Goal: Navigation & Orientation: Find specific page/section

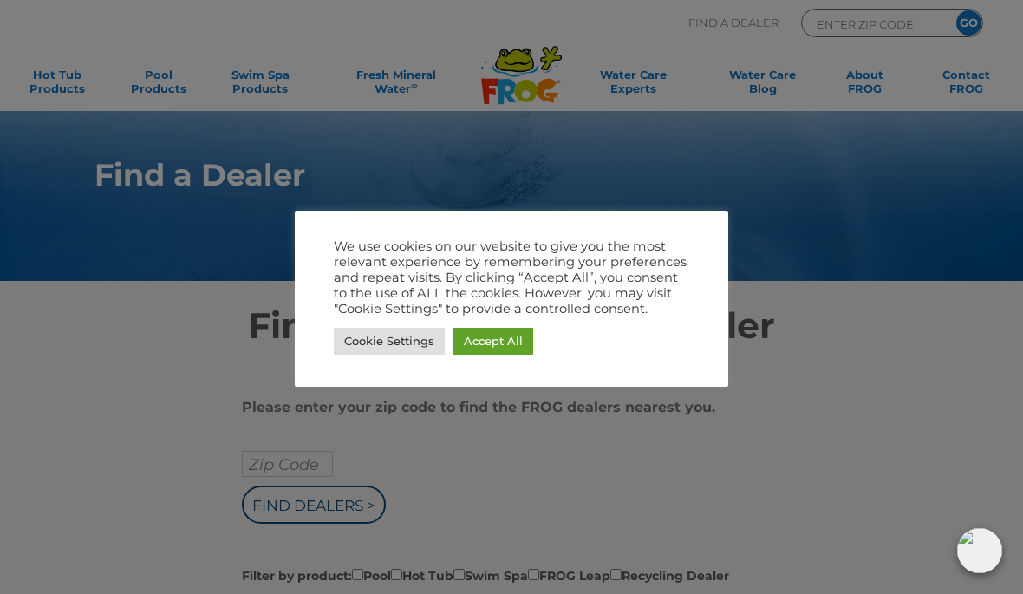
click at [390, 352] on link "Cookie Settings" at bounding box center [389, 341] width 111 height 27
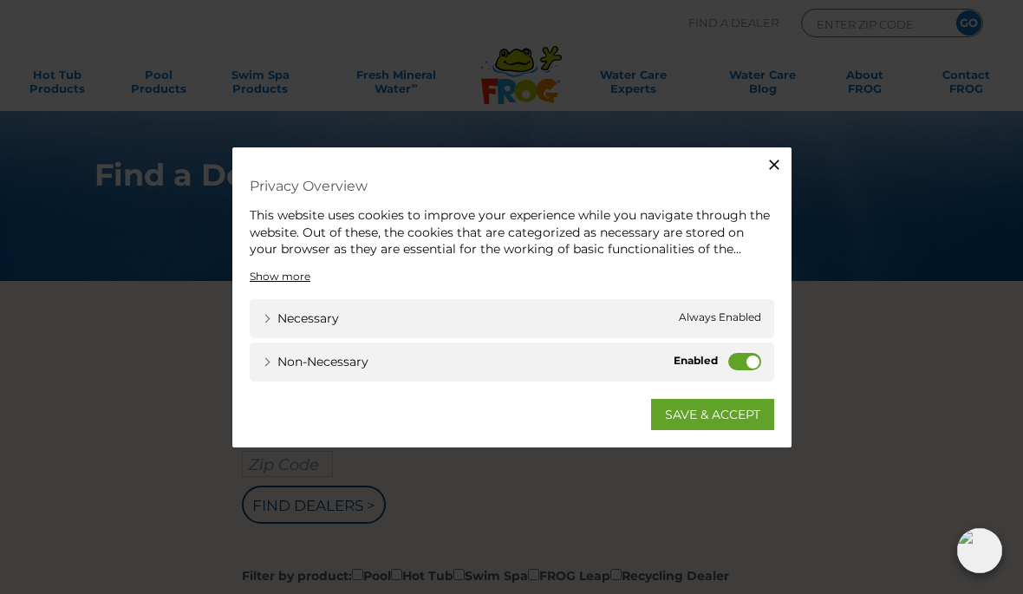
click at [707, 422] on link "SAVE & ACCEPT" at bounding box center [712, 413] width 123 height 31
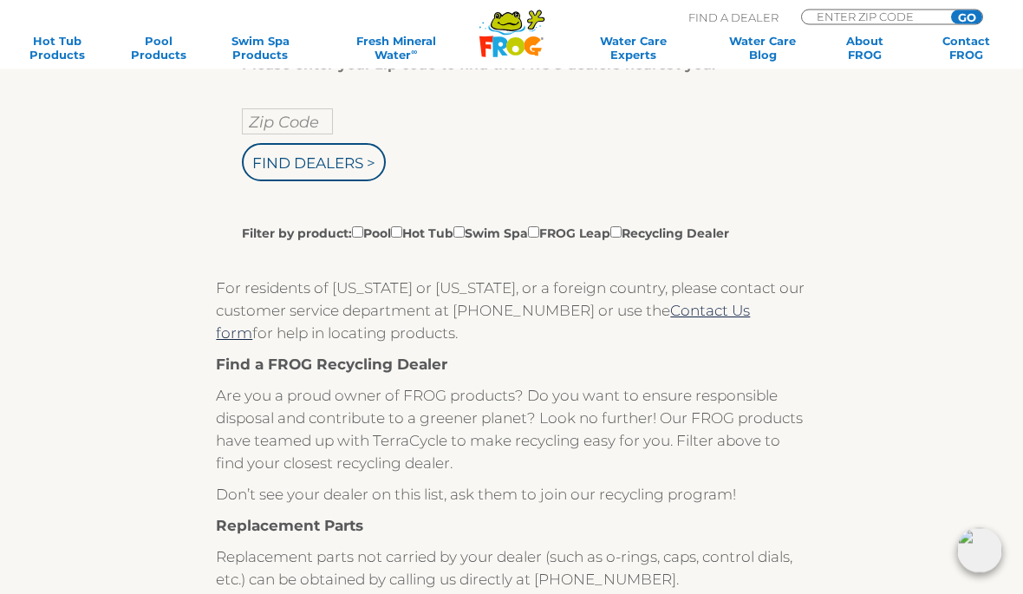
scroll to position [343, 0]
click at [363, 238] on input "Filter by product: Pool Hot Tub Swim Spa FROG Leap Recycling Dealer" at bounding box center [357, 231] width 11 height 11
checkbox input "true"
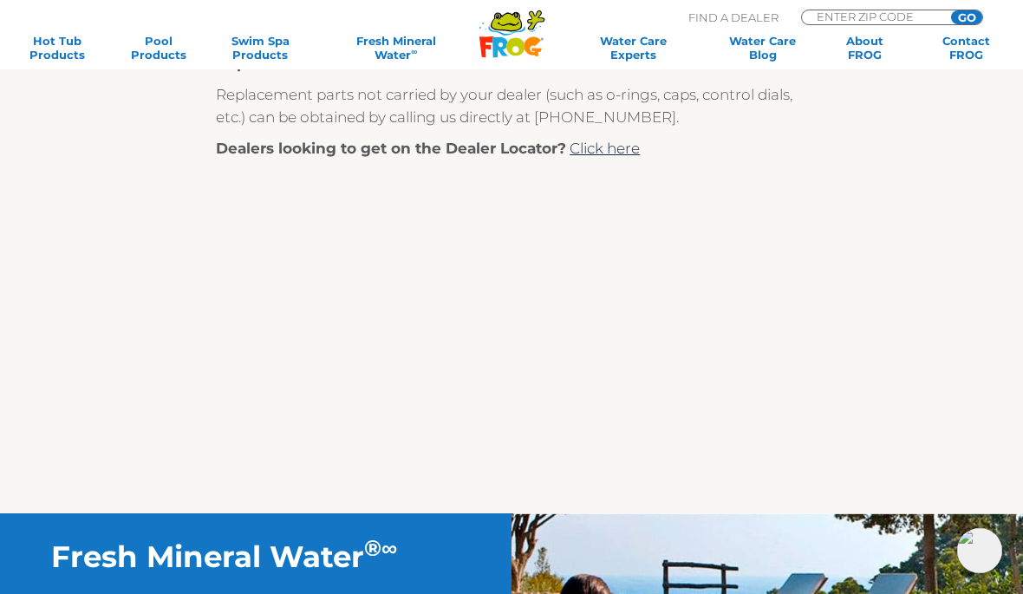
scroll to position [803, 0]
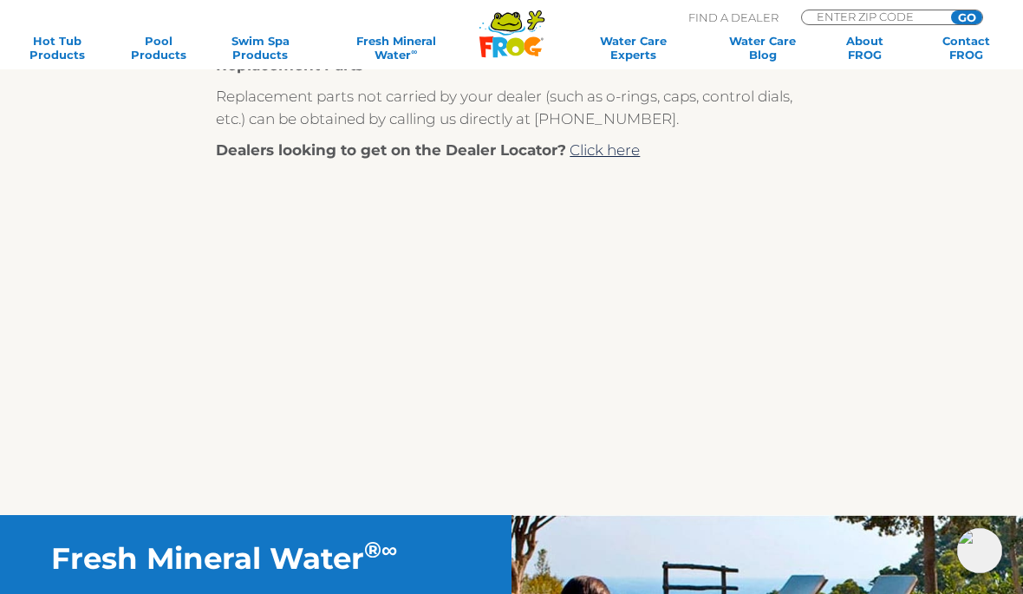
click at [607, 189] on div "For residents of Alaska or Hawaii, or a foreign country, please contact our cus…" at bounding box center [511, 148] width 591 height 664
click at [611, 159] on link "Click here" at bounding box center [605, 149] width 70 height 17
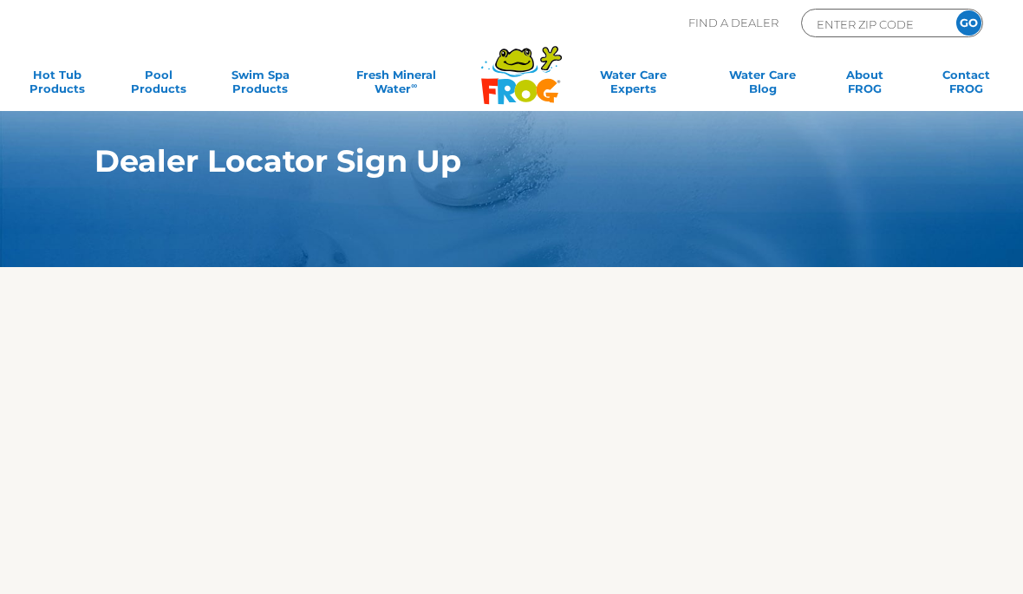
scroll to position [-17, 0]
